Goal: Task Accomplishment & Management: Manage account settings

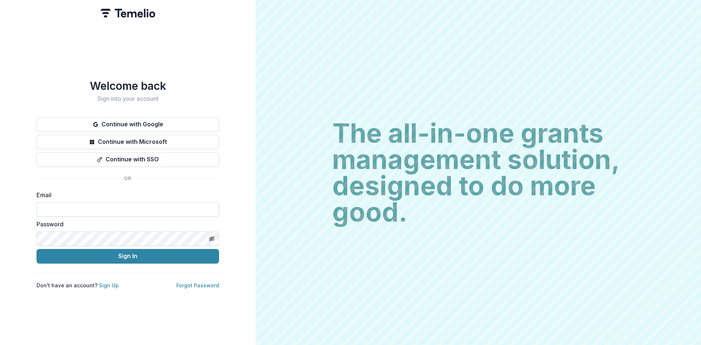
click at [81, 207] on input at bounding box center [128, 209] width 183 height 15
type input "**********"
click at [130, 252] on button "Sign In" at bounding box center [128, 256] width 183 height 15
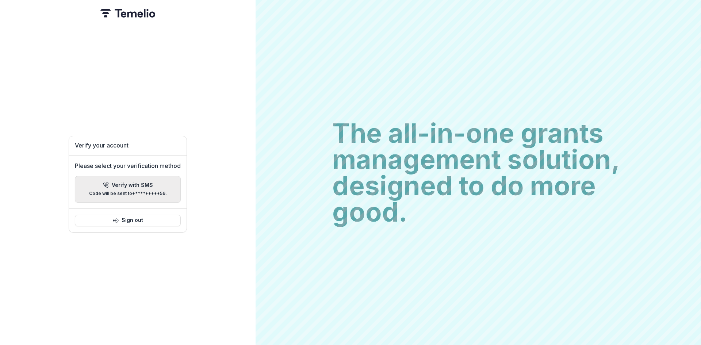
click at [140, 191] on p "Code will be sent to +*********56 ." at bounding box center [128, 193] width 78 height 5
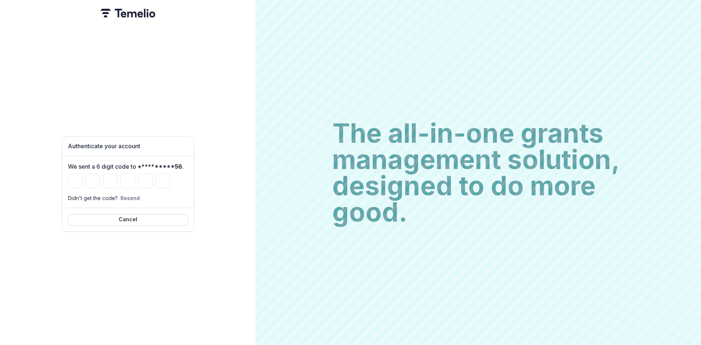
type input "*"
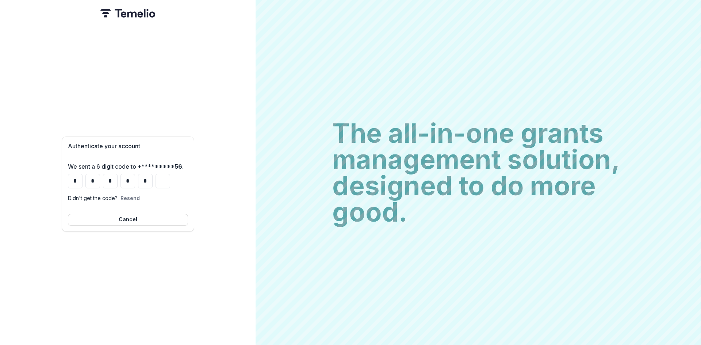
type input "*"
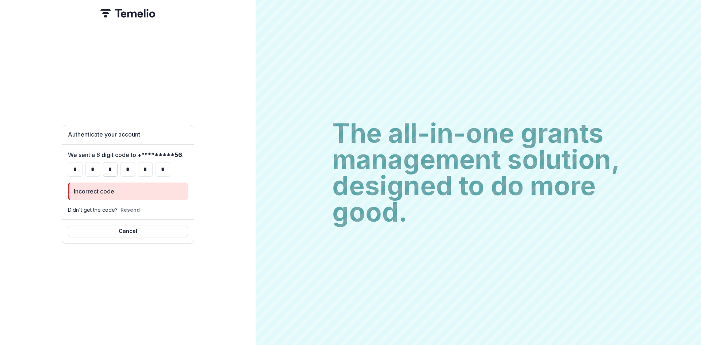
click at [110, 165] on input "*" at bounding box center [110, 169] width 15 height 15
type input "*"
click at [162, 167] on input "Please enter your pin code" at bounding box center [163, 169] width 15 height 15
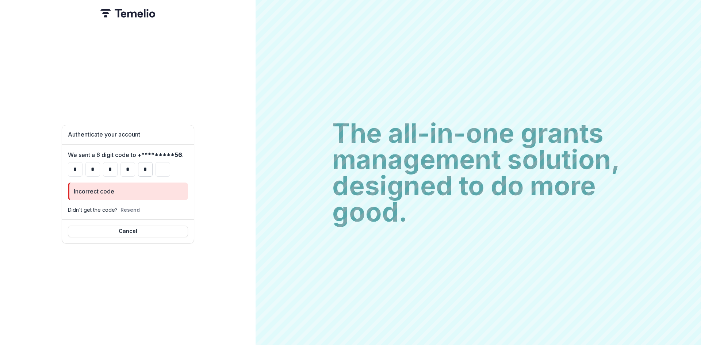
click at [147, 168] on input "*" at bounding box center [145, 169] width 15 height 15
type input "*"
click at [164, 166] on input "Please enter your pin code" at bounding box center [163, 169] width 15 height 15
type input "*"
